Goal: Information Seeking & Learning: Find specific fact

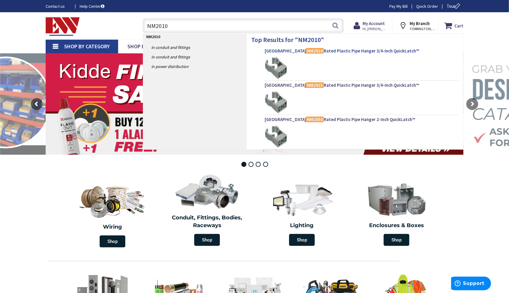
type input "NM2010"
click at [306, 52] on mark "NM2010" at bounding box center [315, 50] width 18 height 7
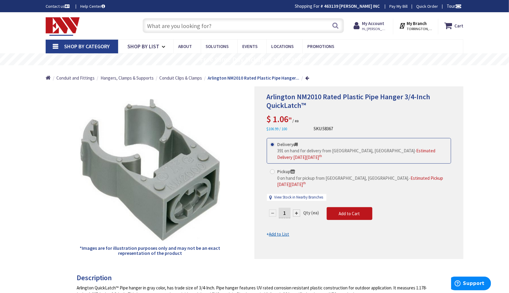
drag, startPoint x: 27, startPoint y: 90, endPoint x: 75, endPoint y: 56, distance: 58.5
click at [235, 26] on input "text" at bounding box center [243, 25] width 201 height 15
paste input "SN-40-IB-2500"
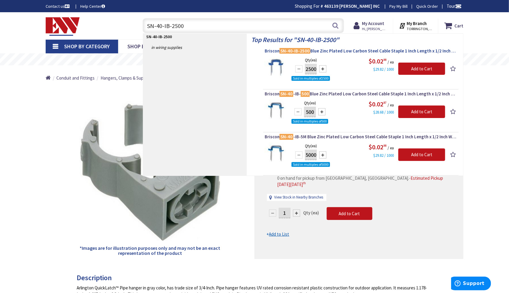
type input "SN-40-IB-2500"
click at [322, 50] on span "Briscon SN-40-IB-2500 Blue Zinc Plated Low Carbon Steel Cable Staple 1 Inch Len…" at bounding box center [361, 51] width 193 height 6
